Goal: Task Accomplishment & Management: Manage account settings

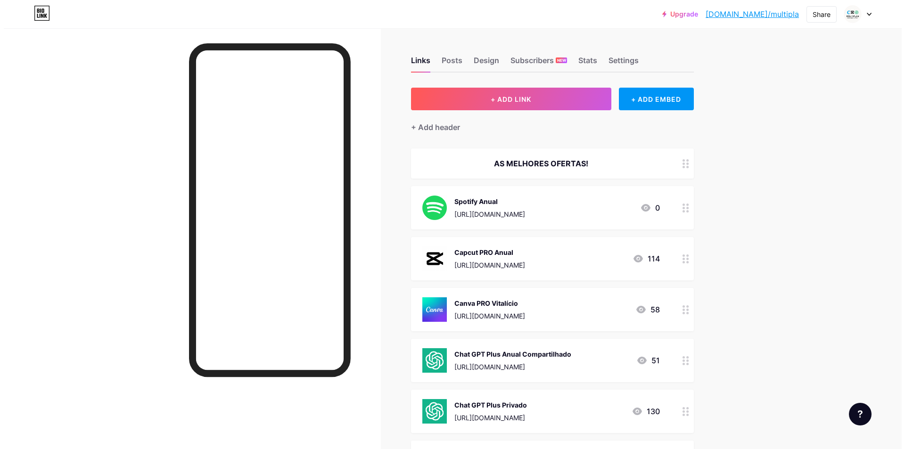
scroll to position [47, 0]
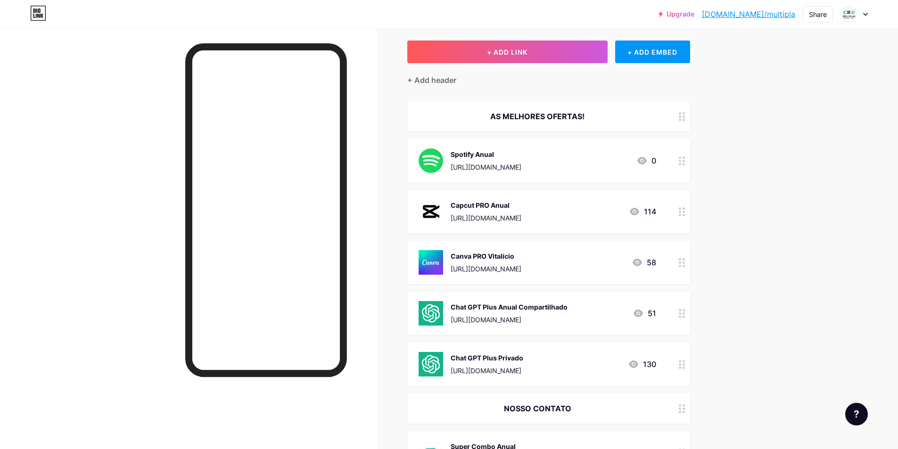
click at [522, 157] on div "Spotify Anual" at bounding box center [486, 154] width 71 height 10
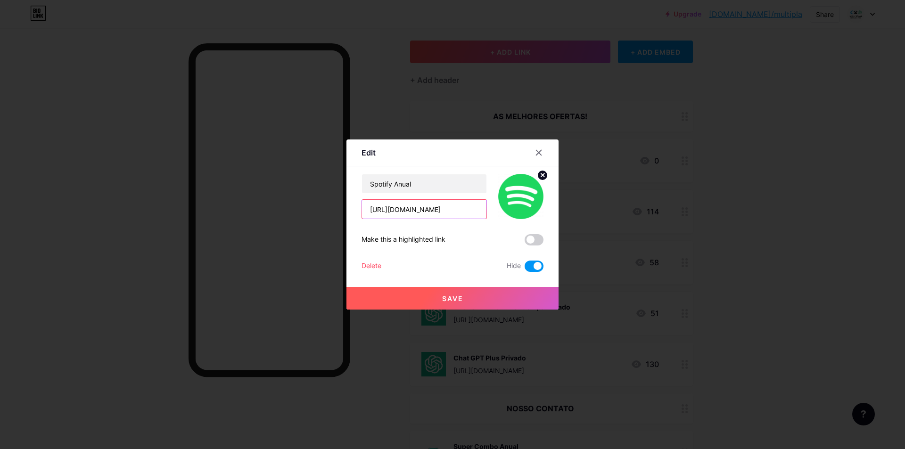
click at [468, 207] on input "[URL][DOMAIN_NAME]" at bounding box center [424, 209] width 124 height 19
paste input "[URL][DOMAIN_NAME]"
type input "[URL][DOMAIN_NAME]"
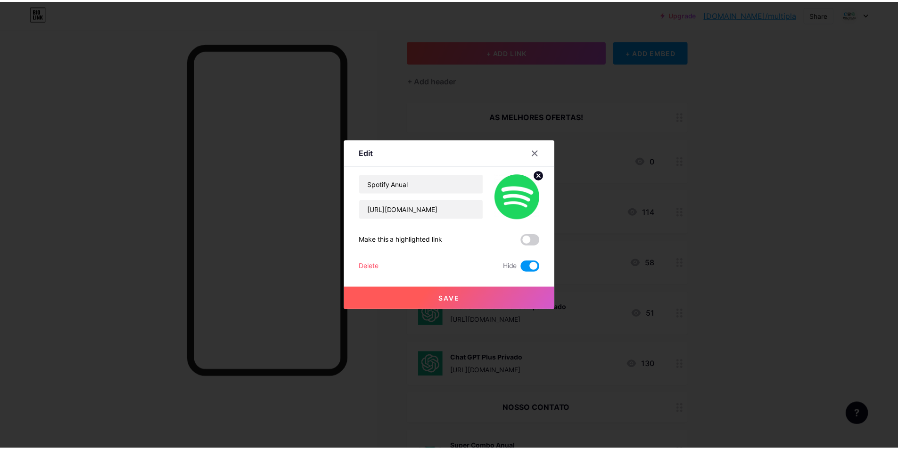
scroll to position [0, 0]
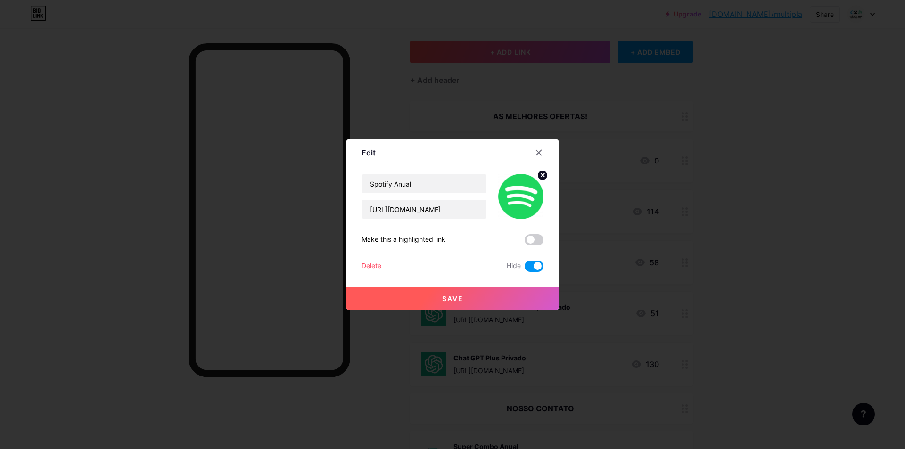
click at [487, 298] on button "Save" at bounding box center [453, 298] width 212 height 23
click at [532, 266] on span at bounding box center [534, 266] width 19 height 11
click at [525, 269] on input "checkbox" at bounding box center [525, 269] width 0 height 0
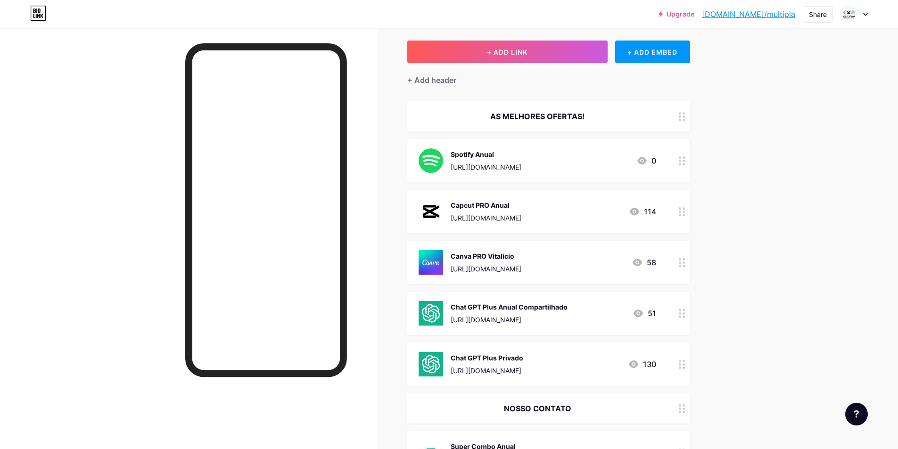
click at [522, 161] on div "Spotify Anual [URL][DOMAIN_NAME]" at bounding box center [486, 161] width 71 height 25
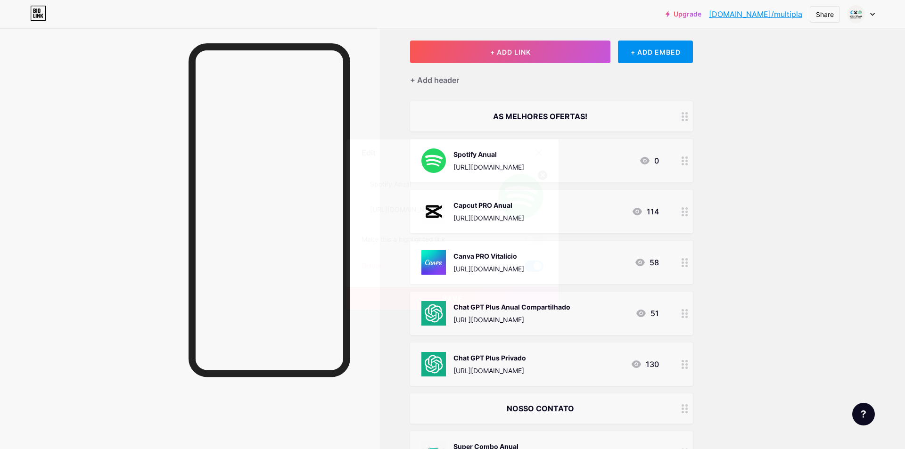
click at [525, 270] on label at bounding box center [534, 266] width 19 height 11
click at [525, 269] on input "checkbox" at bounding box center [525, 269] width 0 height 0
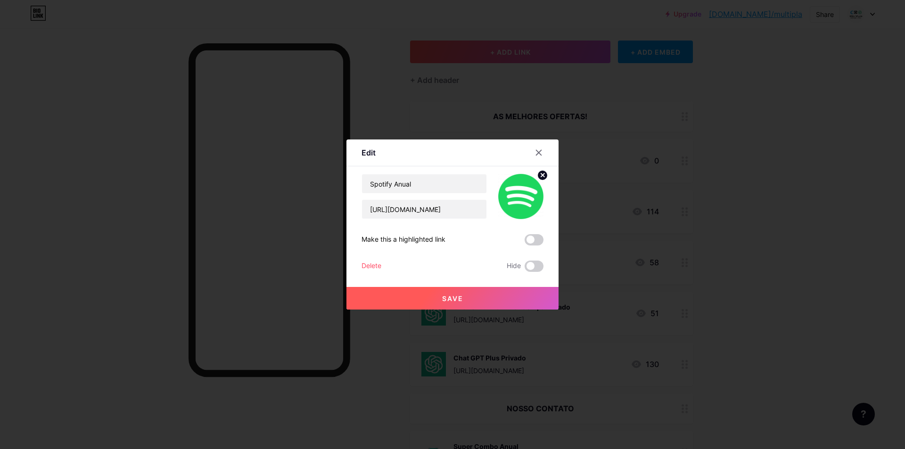
click at [483, 297] on button "Save" at bounding box center [453, 298] width 212 height 23
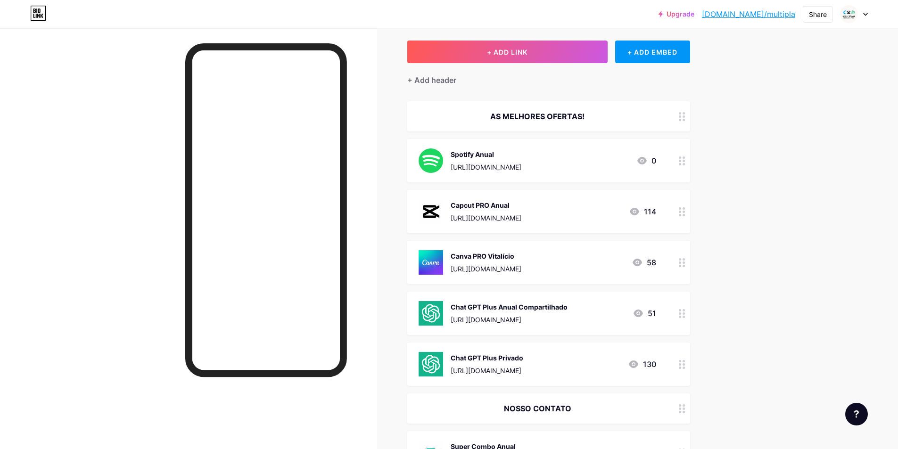
click at [522, 160] on div "Spotify Anual [URL][DOMAIN_NAME]" at bounding box center [486, 161] width 71 height 25
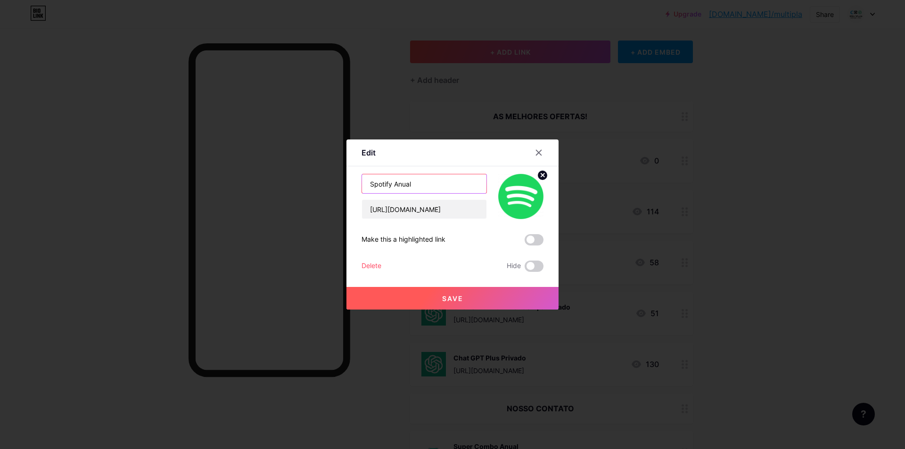
click at [390, 183] on input "Spotify Anual" at bounding box center [424, 183] width 124 height 19
type input "Spotify Premiun Anual"
click at [485, 304] on button "Save" at bounding box center [453, 298] width 212 height 23
